Goal: Task Accomplishment & Management: Manage account settings

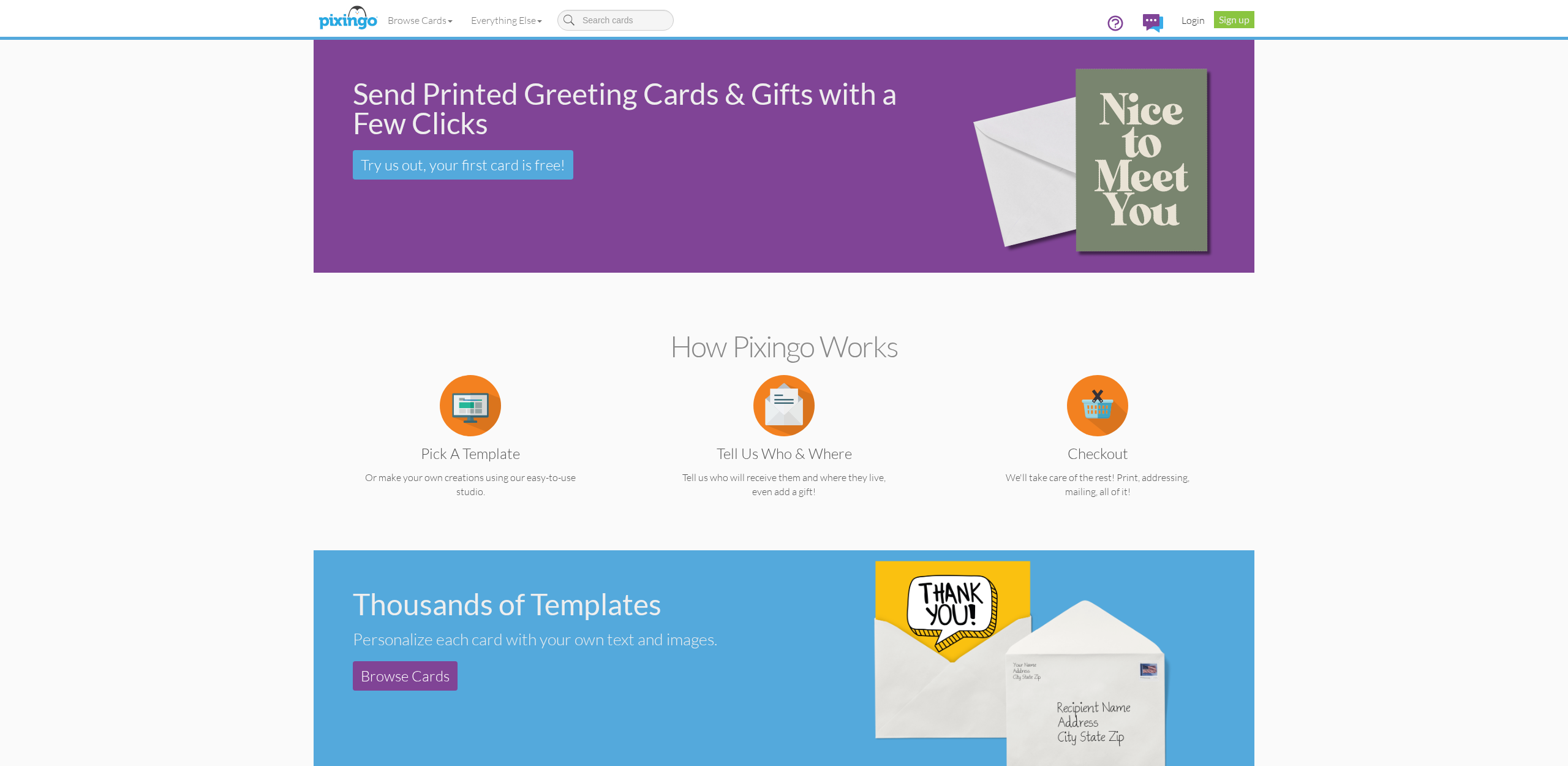
click at [1184, 19] on link "Login" at bounding box center [1193, 20] width 42 height 30
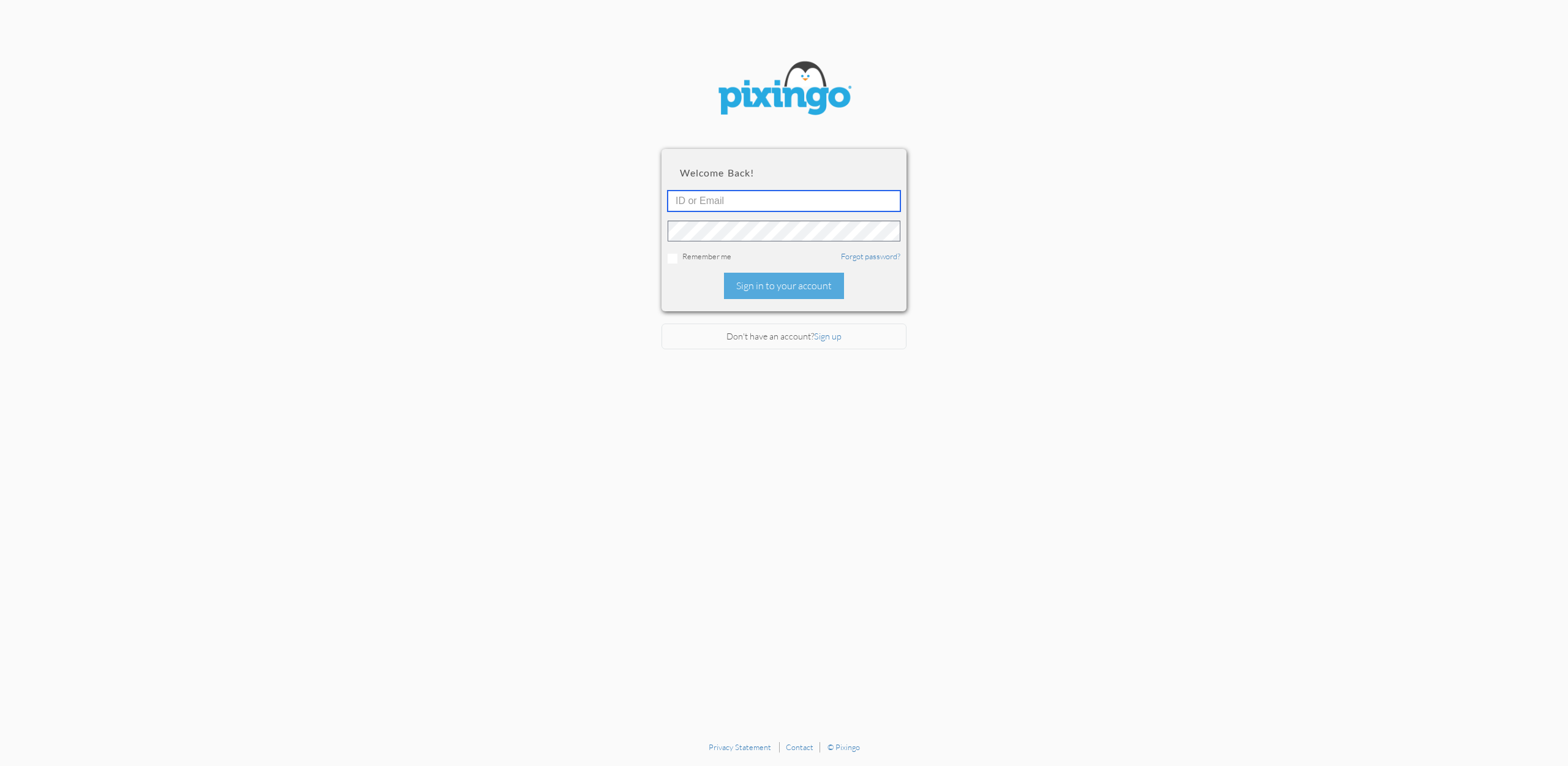
type input "accounting@reeut.com"
click at [775, 288] on div "Sign in to your account" at bounding box center [784, 286] width 120 height 27
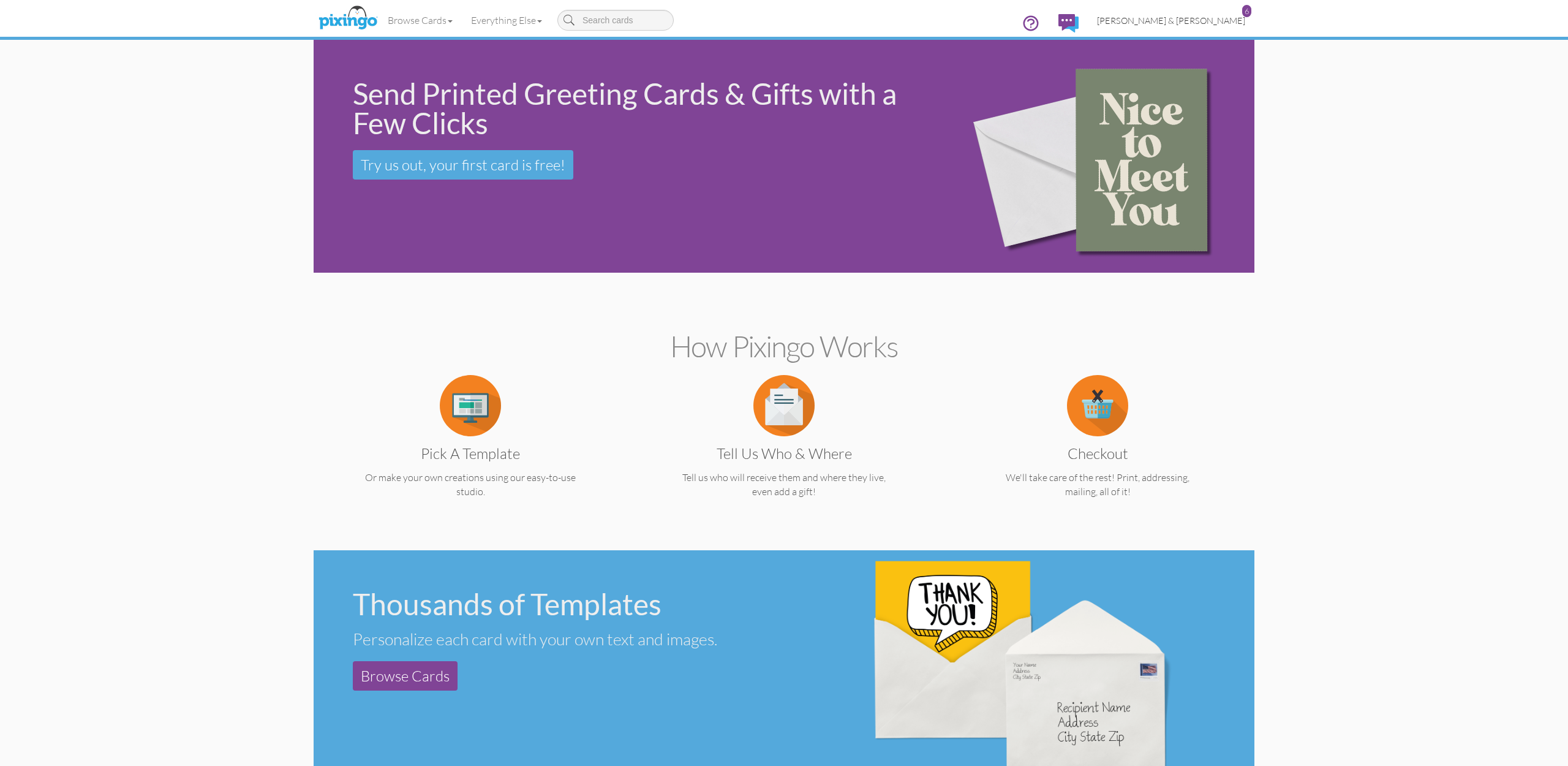
click at [1212, 24] on span "[PERSON_NAME] & [PERSON_NAME]" at bounding box center [1171, 20] width 148 height 10
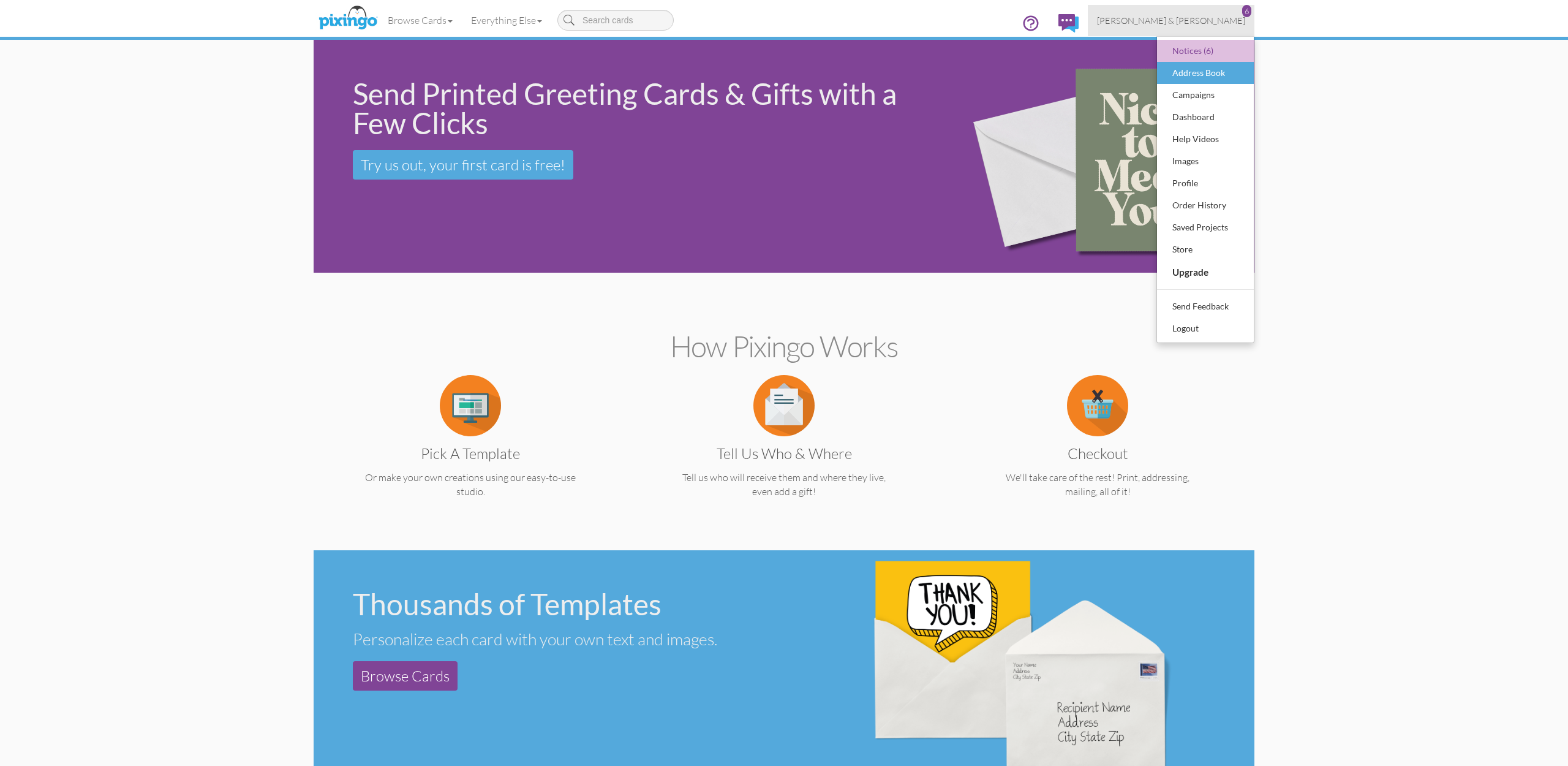
click at [1191, 70] on div "Address Book" at bounding box center [1205, 73] width 72 height 18
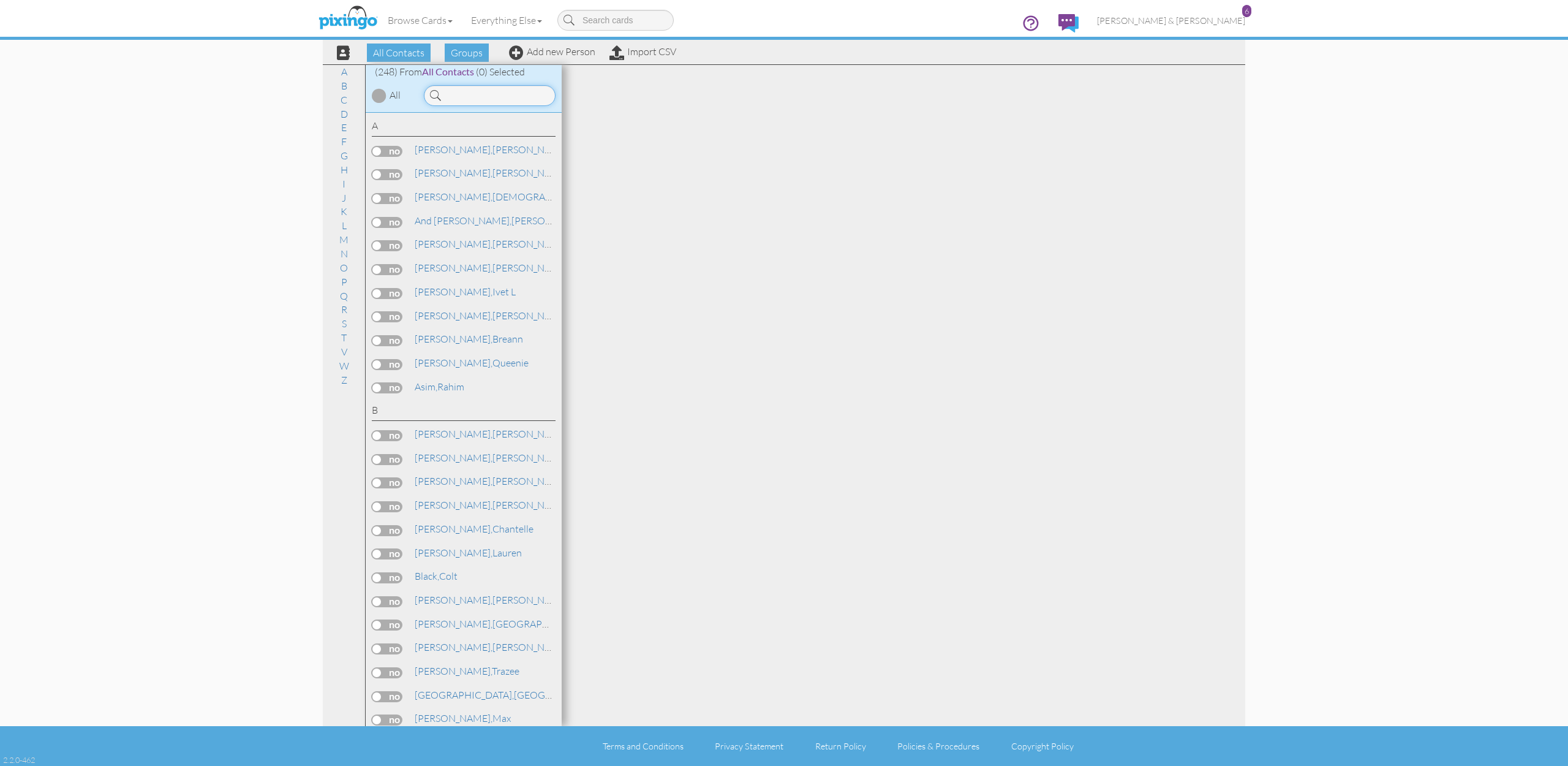
click at [494, 89] on input at bounding box center [489, 96] width 132 height 21
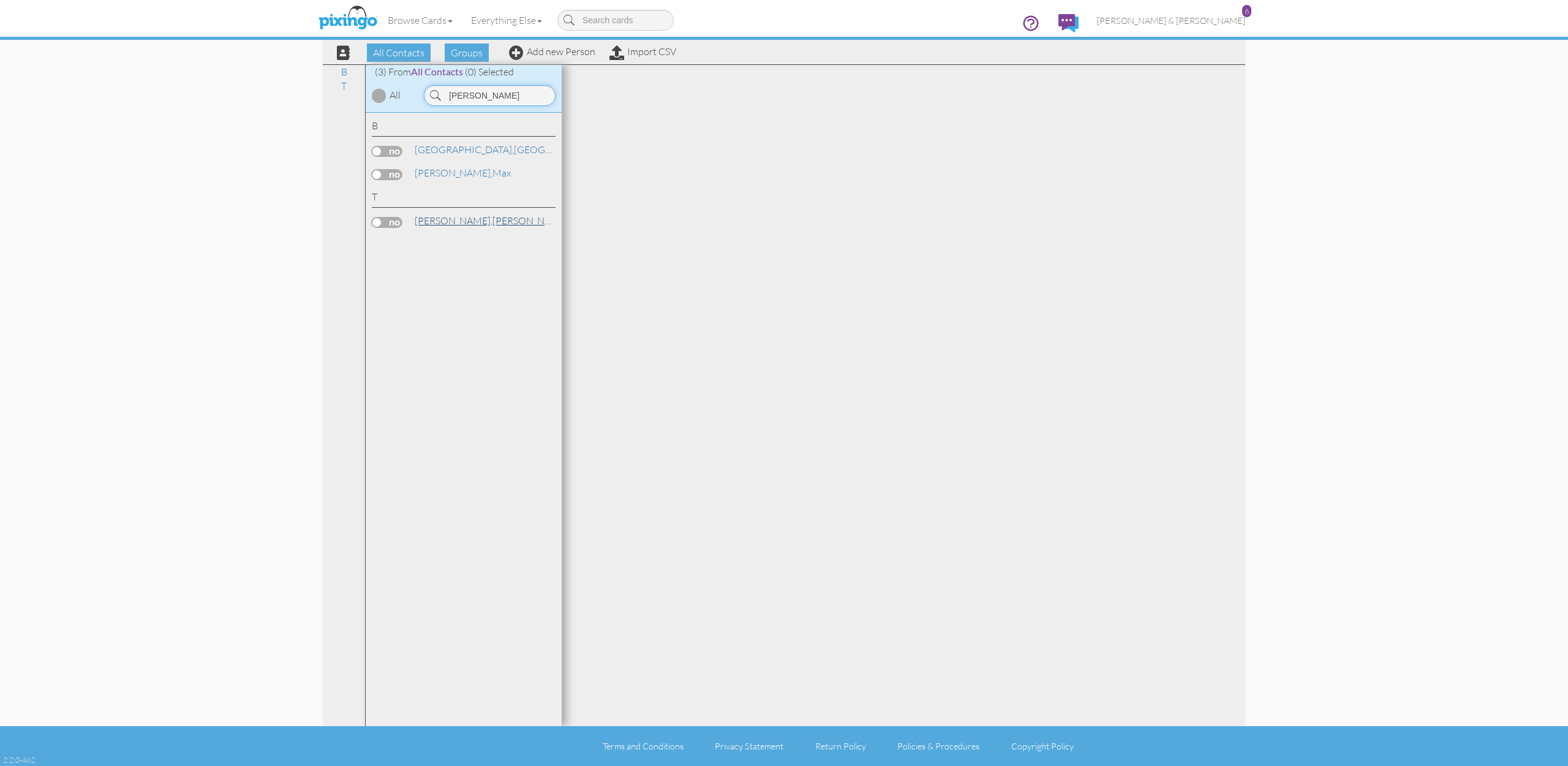
type input "brad"
click at [446, 220] on span "[PERSON_NAME]," at bounding box center [453, 220] width 78 height 12
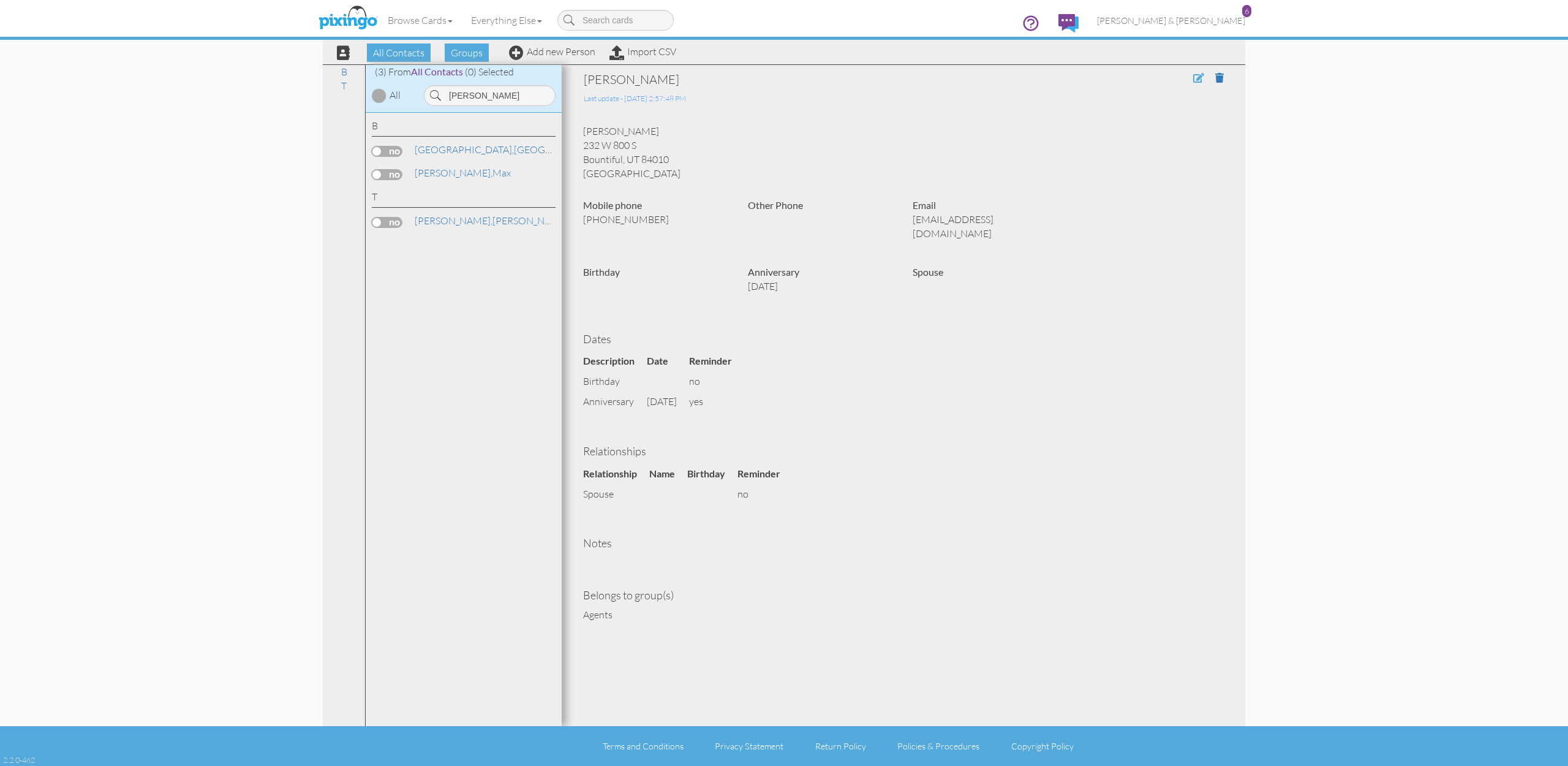
click at [1196, 79] on span at bounding box center [1198, 78] width 11 height 10
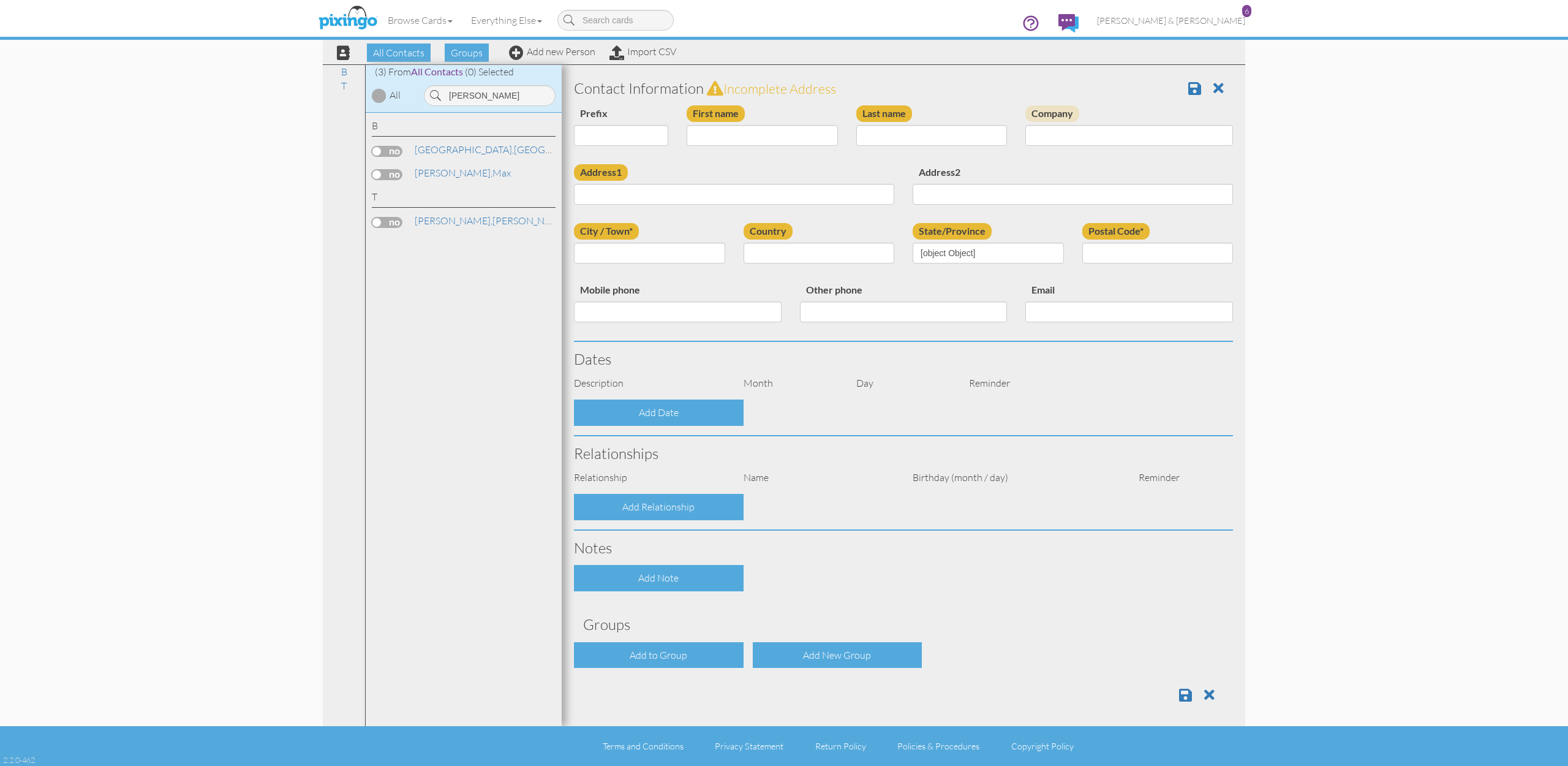
type input "[PERSON_NAME]"
type input "Taggart"
type input "232 W 800 S"
type input "Bountiful"
type input "84010"
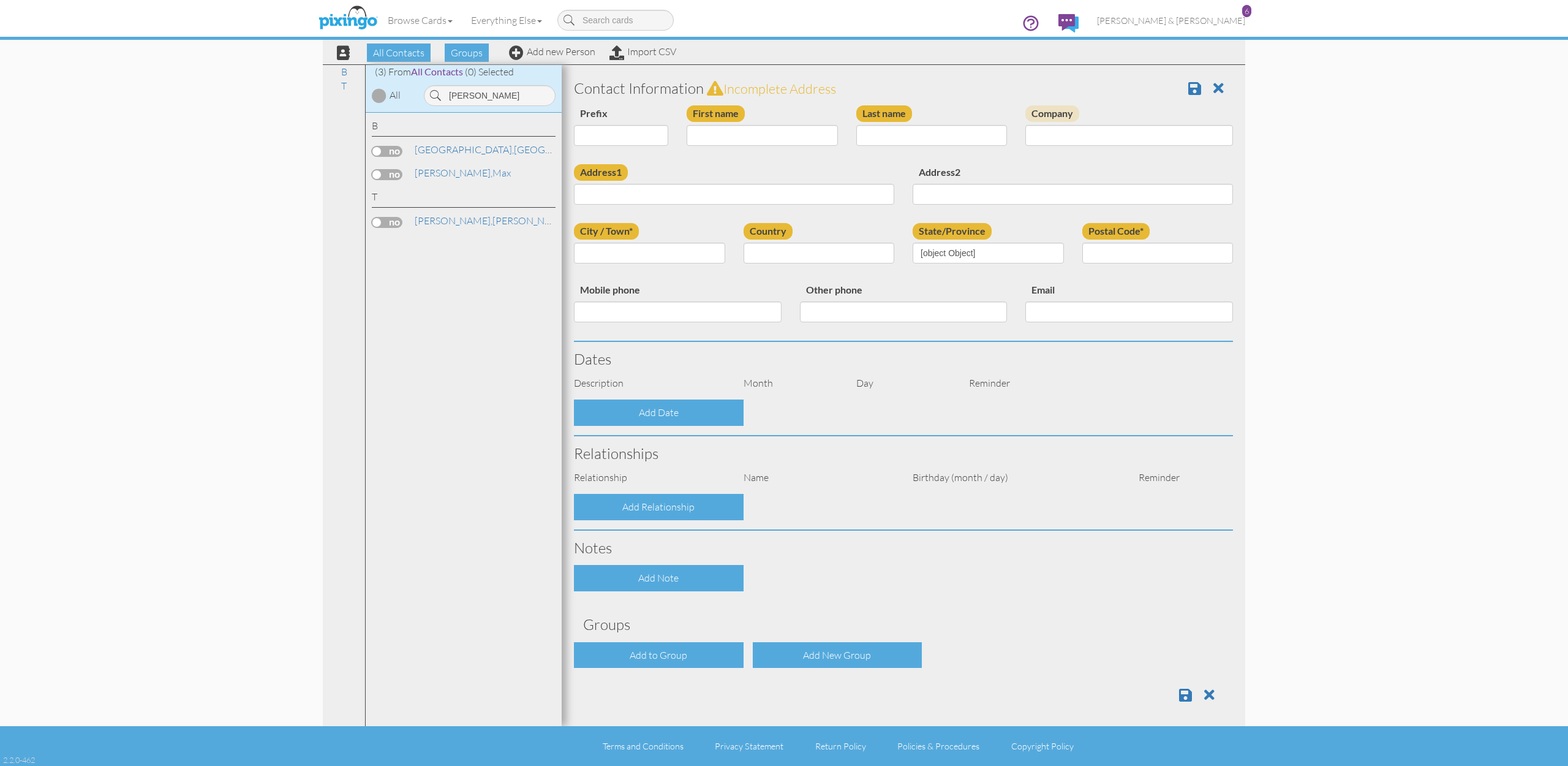
type input "801-898-7300"
type input "btagg3@gmail.com"
select select "object:1569"
select select "object:1814"
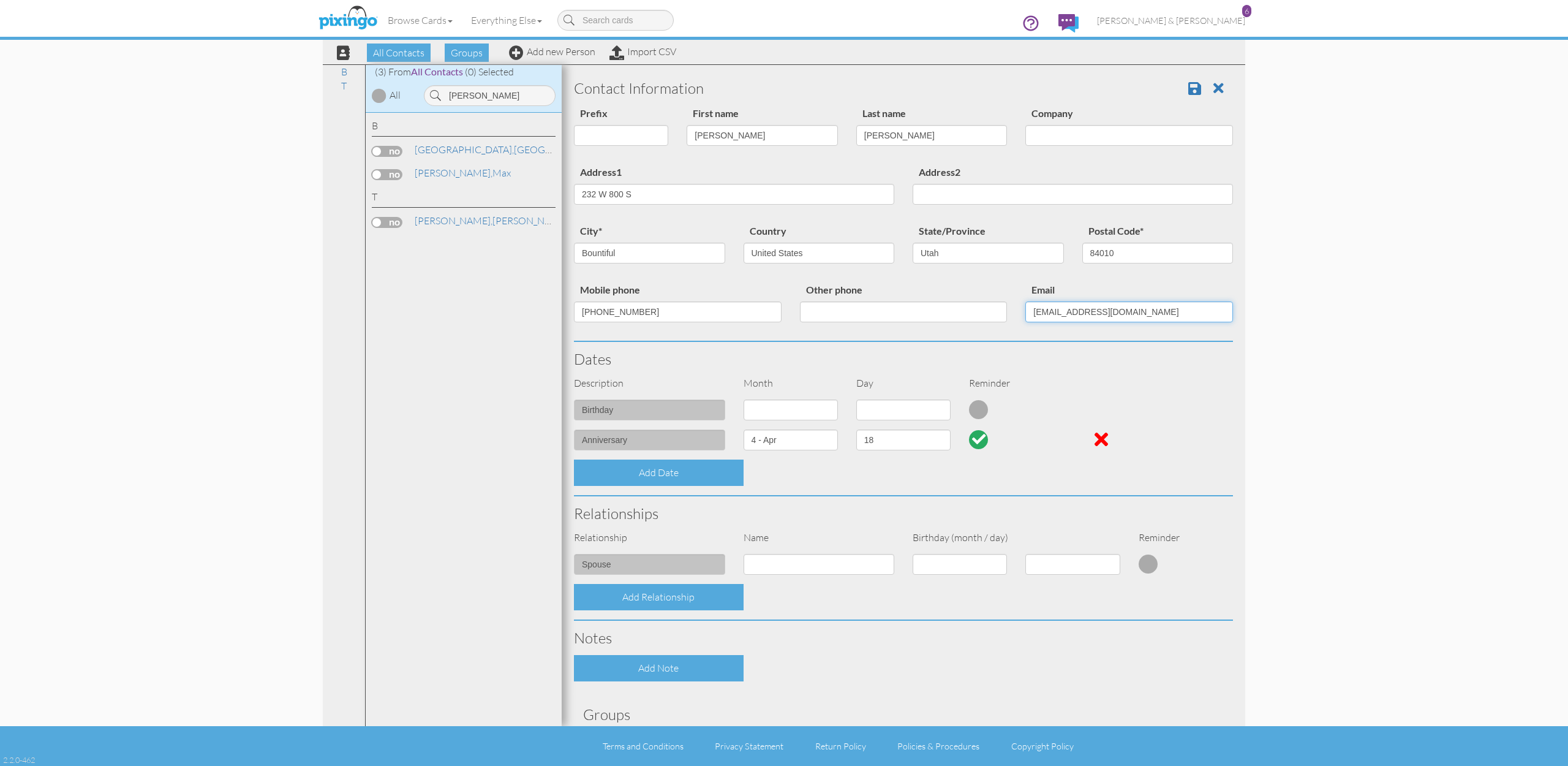
click at [1066, 314] on input "btagg3@gmail.com" at bounding box center [1129, 312] width 207 height 21
paste input "brad@tag-real-estate"
type input "brad@tag-real-estate.com"
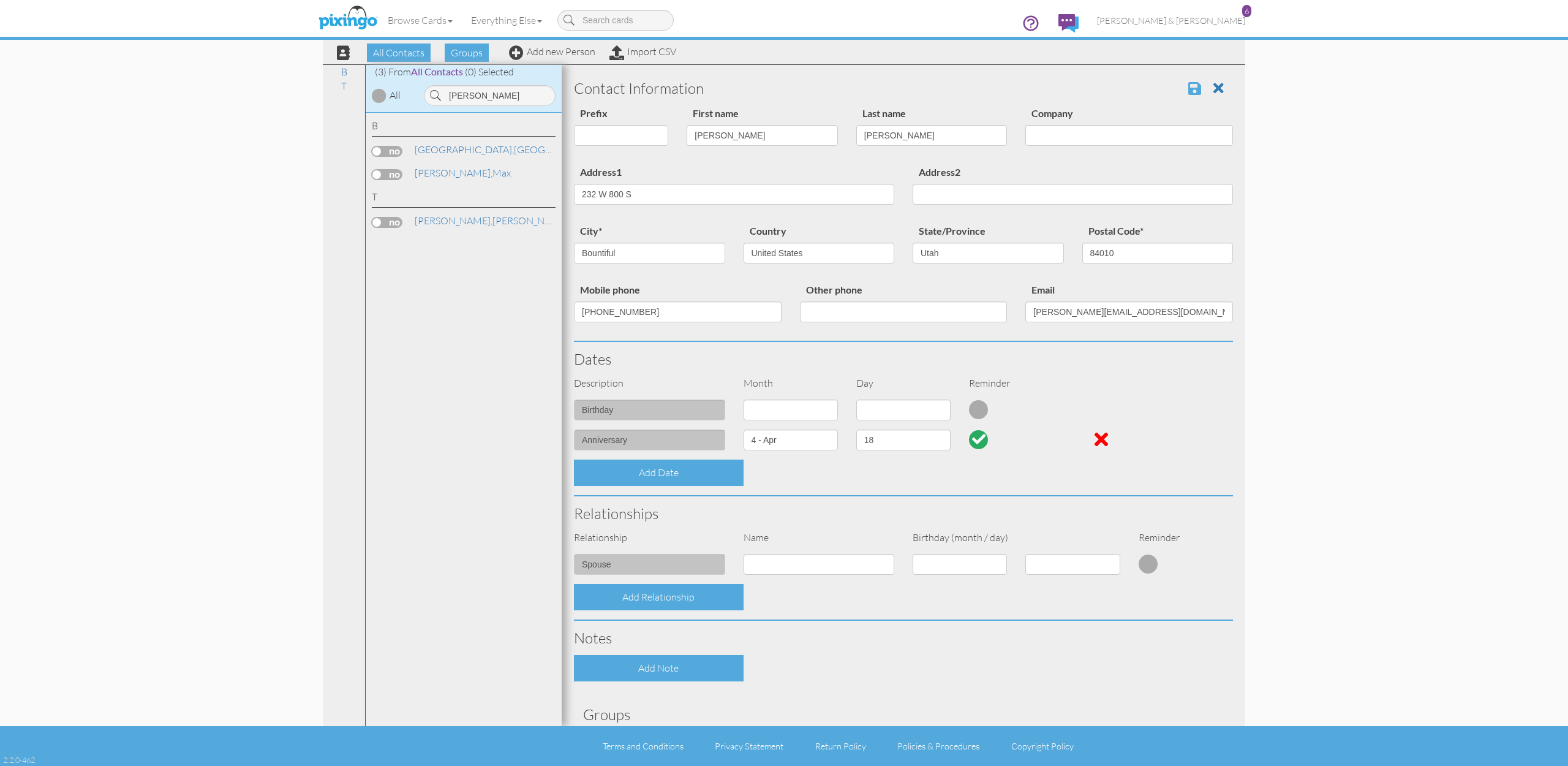
click at [1198, 90] on span at bounding box center [1194, 88] width 13 height 15
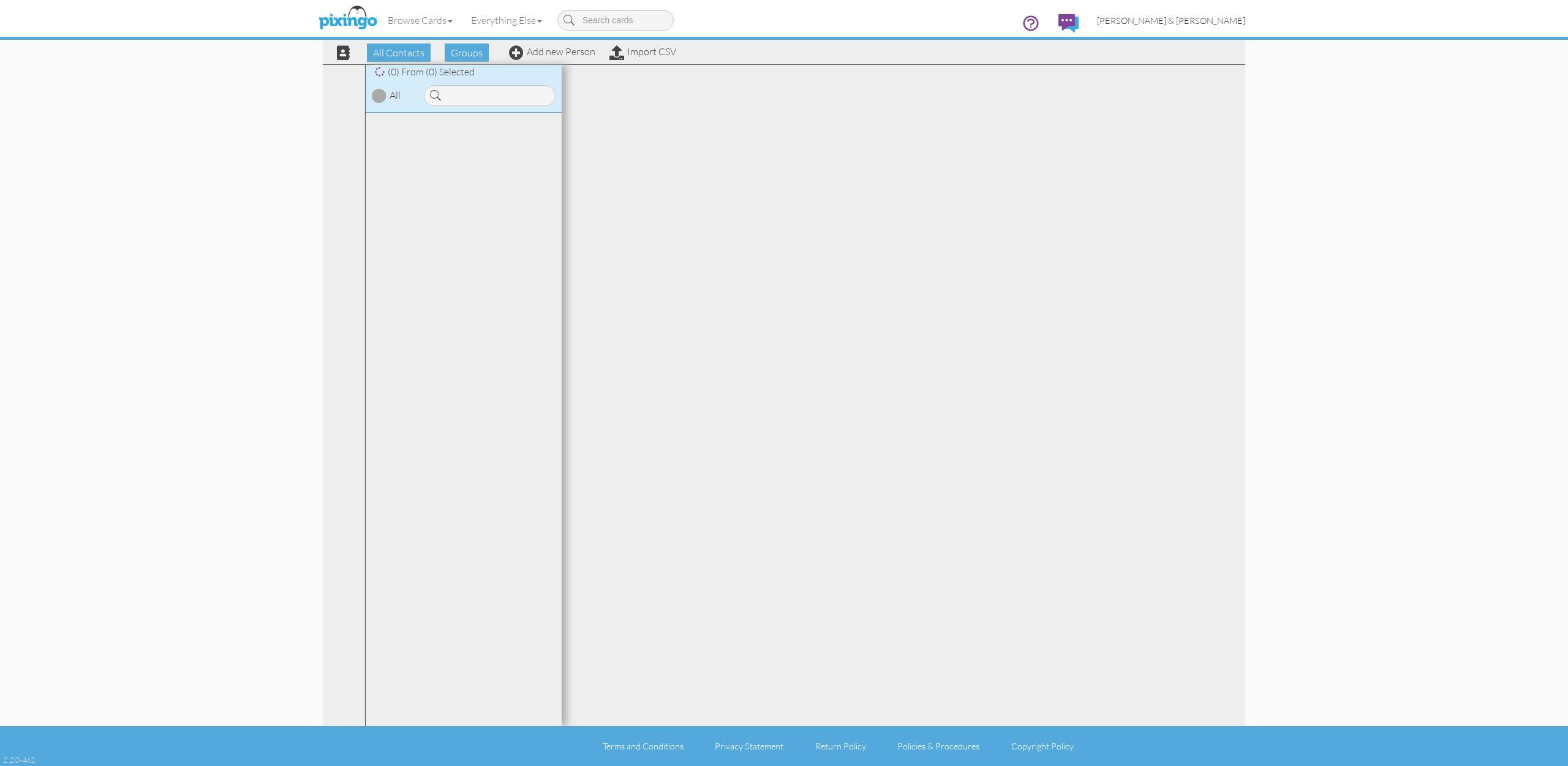
click at [1225, 26] on link "[PERSON_NAME] & [PERSON_NAME]" at bounding box center [1172, 20] width 167 height 31
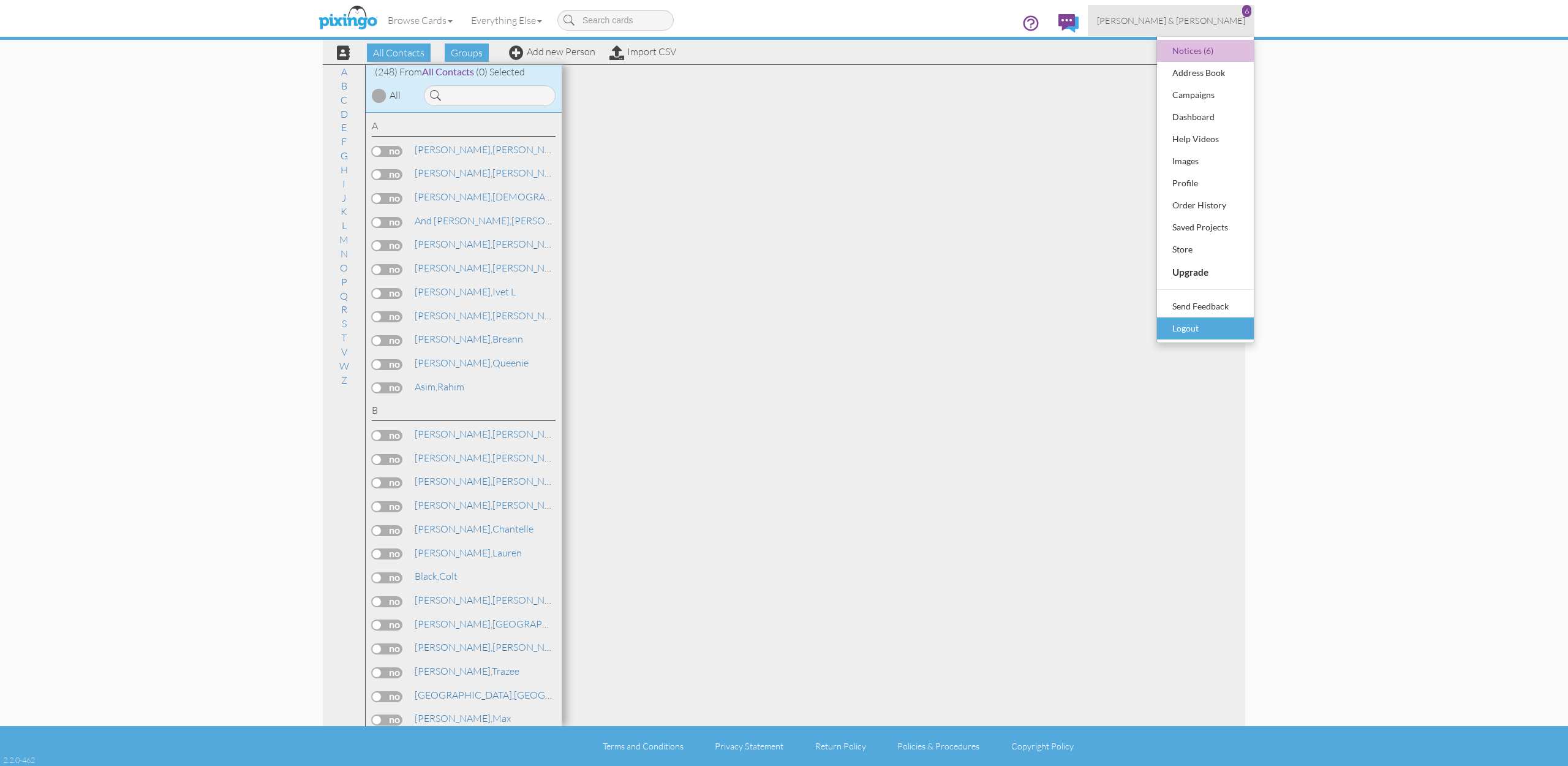
click at [1194, 325] on div "Logout" at bounding box center [1205, 328] width 72 height 18
